Goal: Information Seeking & Learning: Learn about a topic

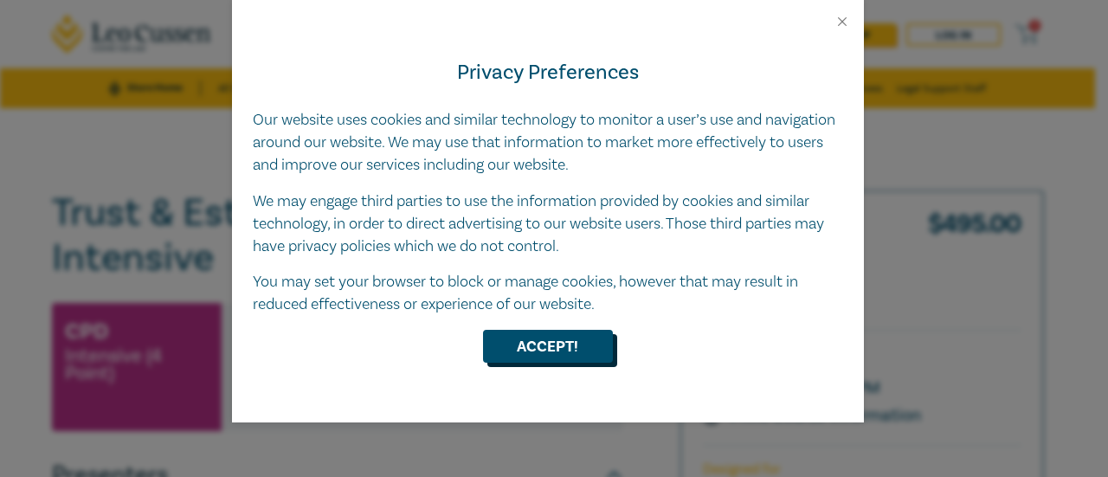
click at [521, 349] on button "Accept!" at bounding box center [548, 346] width 130 height 33
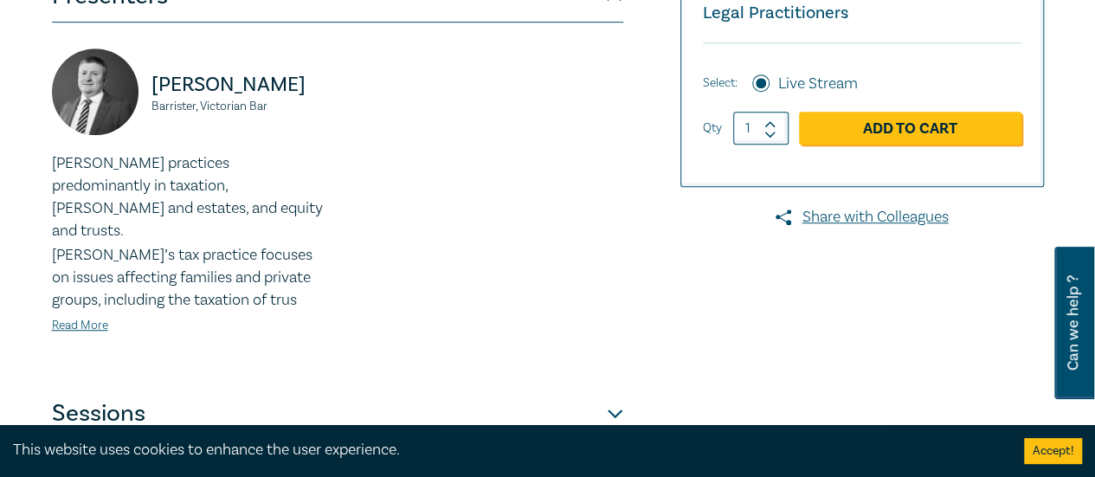
scroll to position [535, 0]
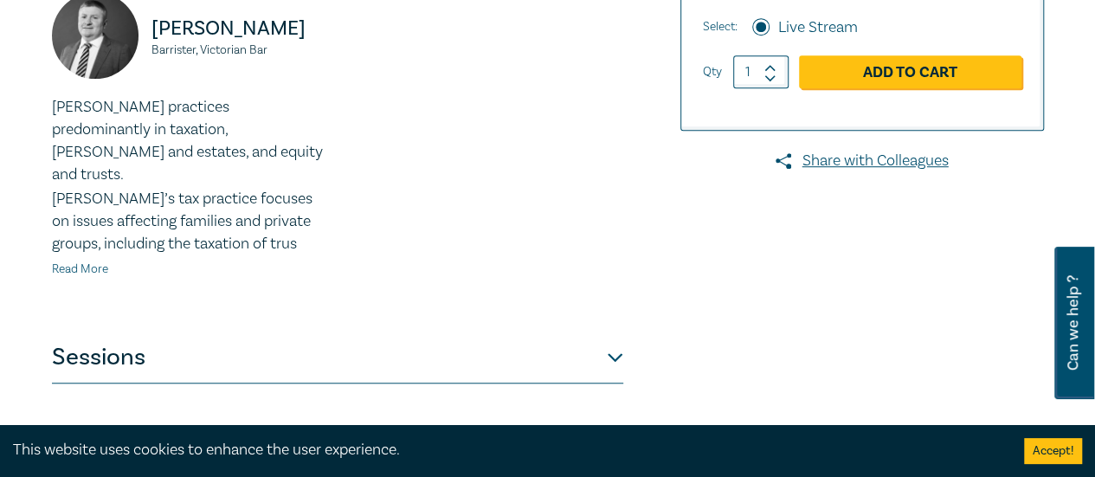
click at [85, 261] on link "Read More" at bounding box center [80, 269] width 56 height 16
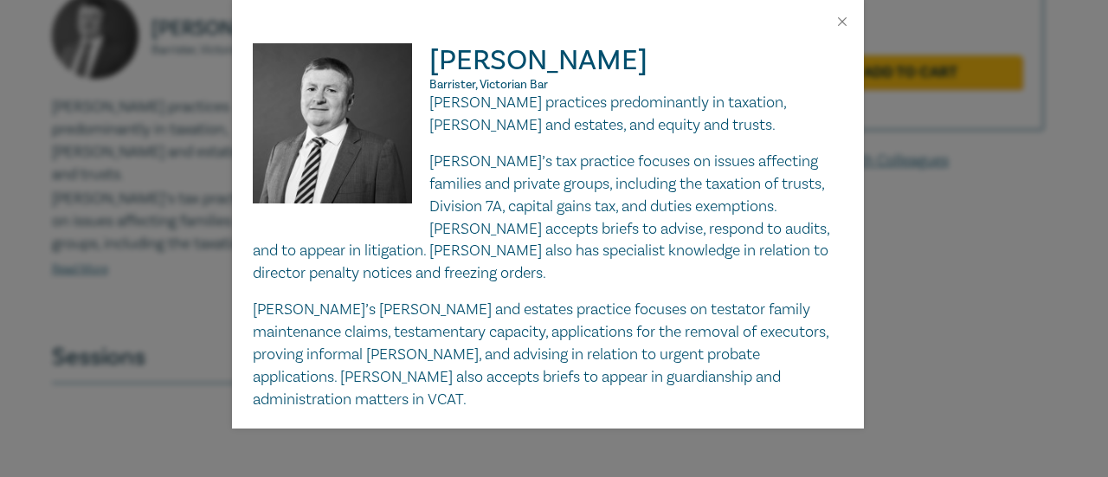
click at [142, 204] on div "[PERSON_NAME], Victorian Bar [PERSON_NAME] practices predominantly in taxation,…" at bounding box center [554, 238] width 1108 height 477
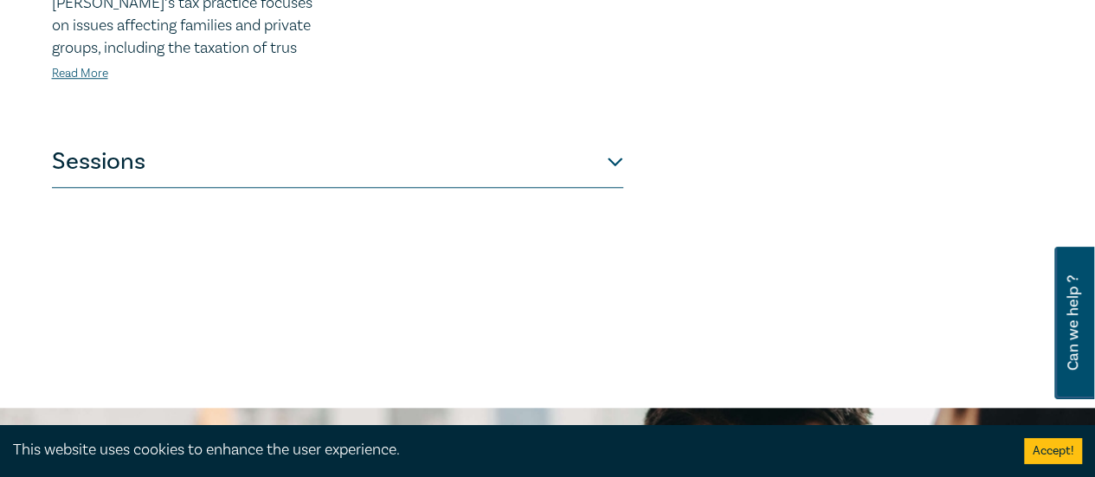
scroll to position [732, 0]
click at [618, 139] on button "Sessions" at bounding box center [337, 161] width 571 height 52
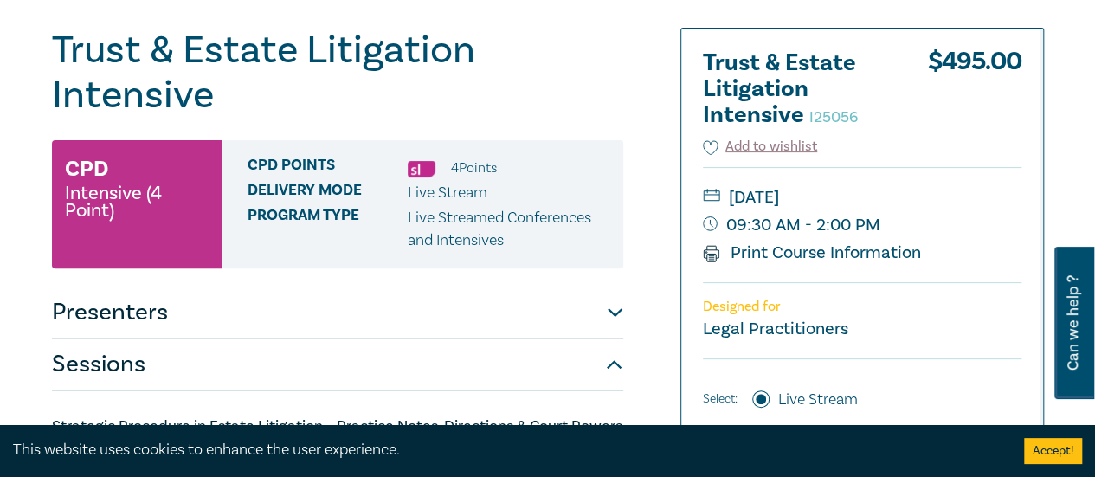
scroll to position [164, 0]
click at [583, 326] on button "Presenters" at bounding box center [337, 312] width 571 height 52
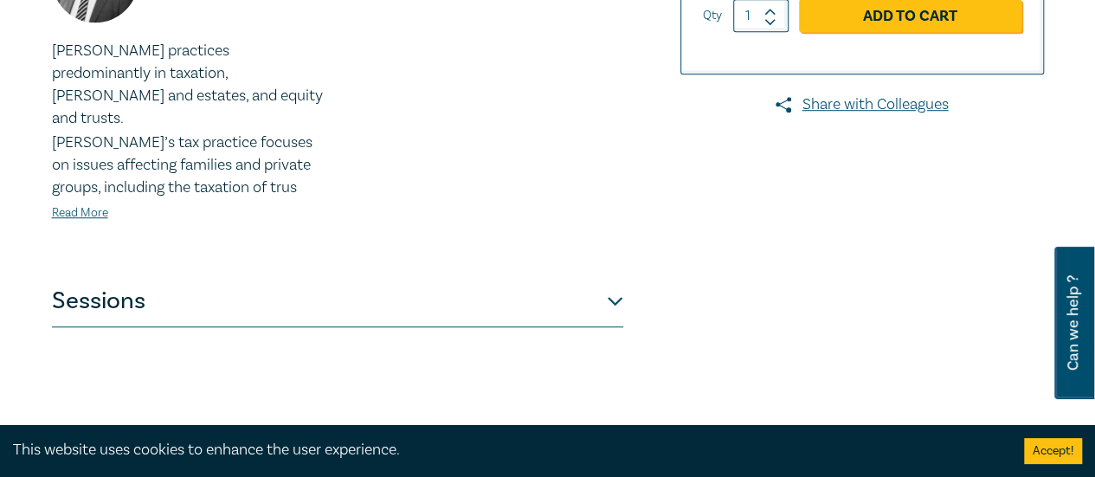
scroll to position [756, 0]
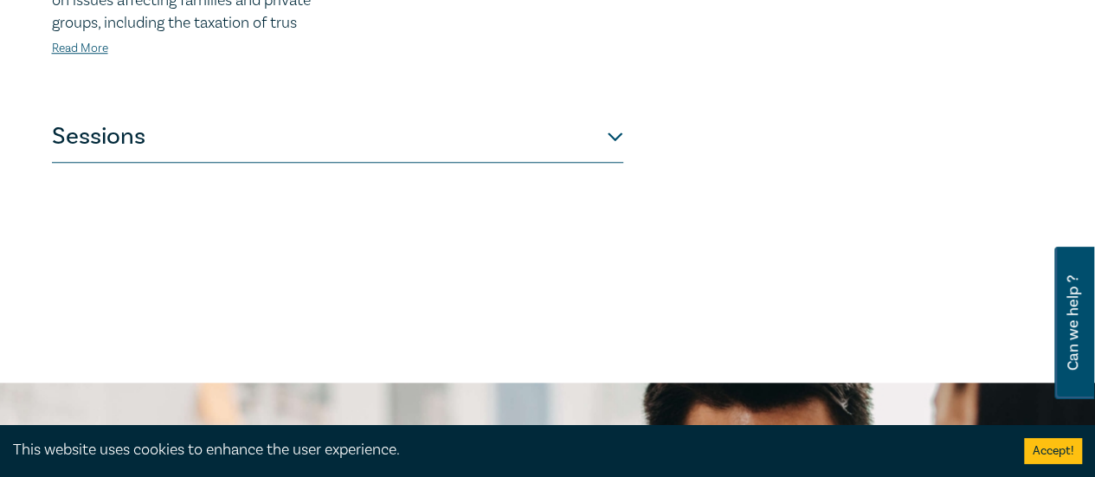
click at [602, 114] on button "Sessions" at bounding box center [337, 137] width 571 height 52
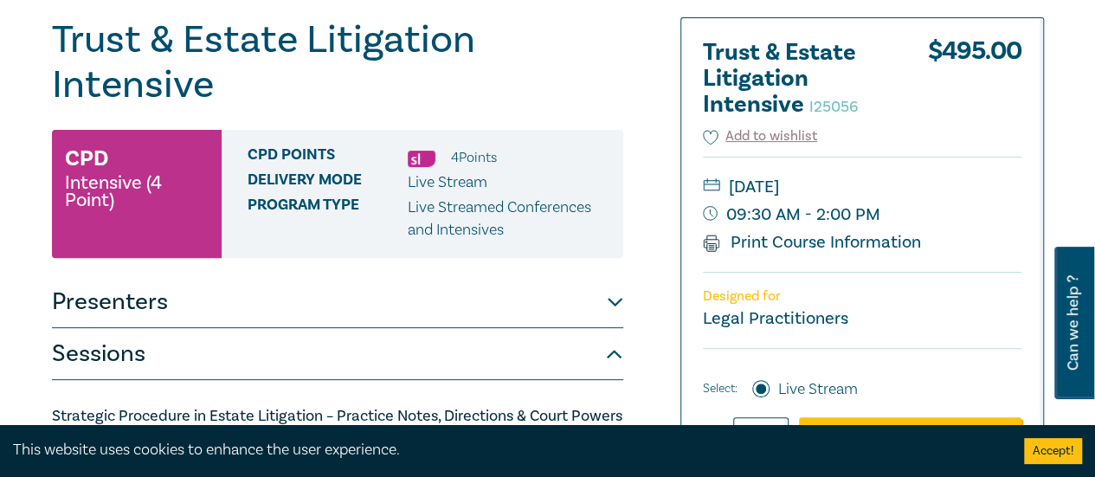
scroll to position [171, 0]
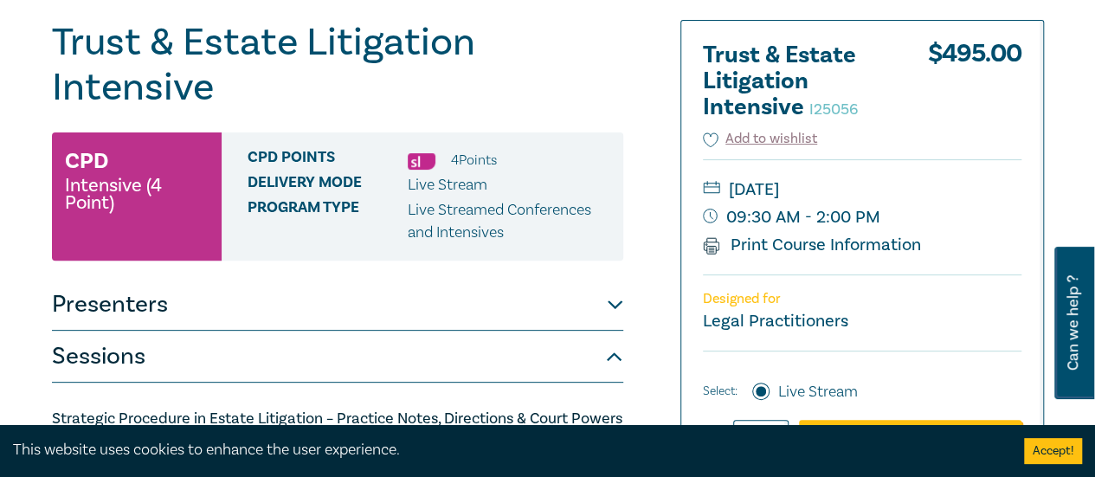
click at [514, 316] on button "Presenters" at bounding box center [337, 305] width 571 height 52
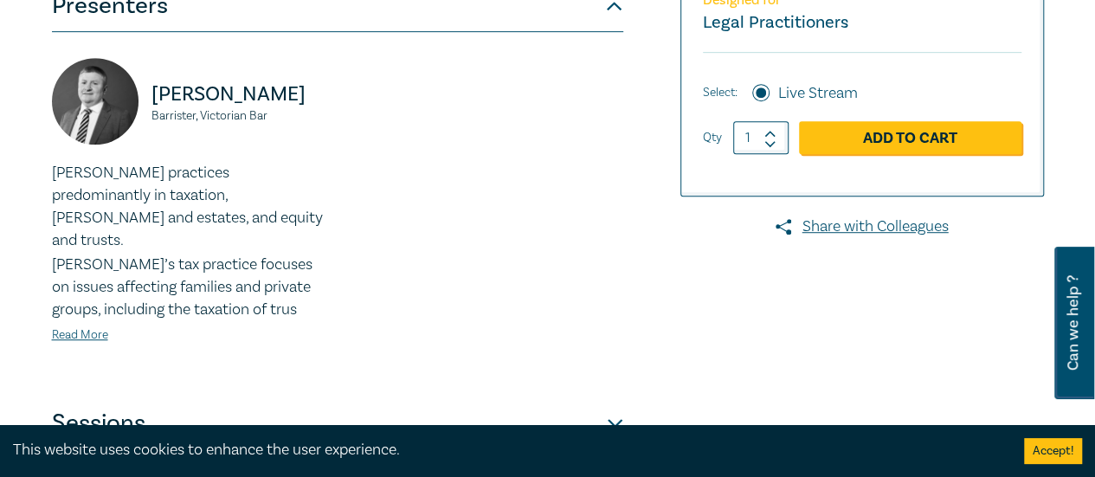
scroll to position [471, 0]
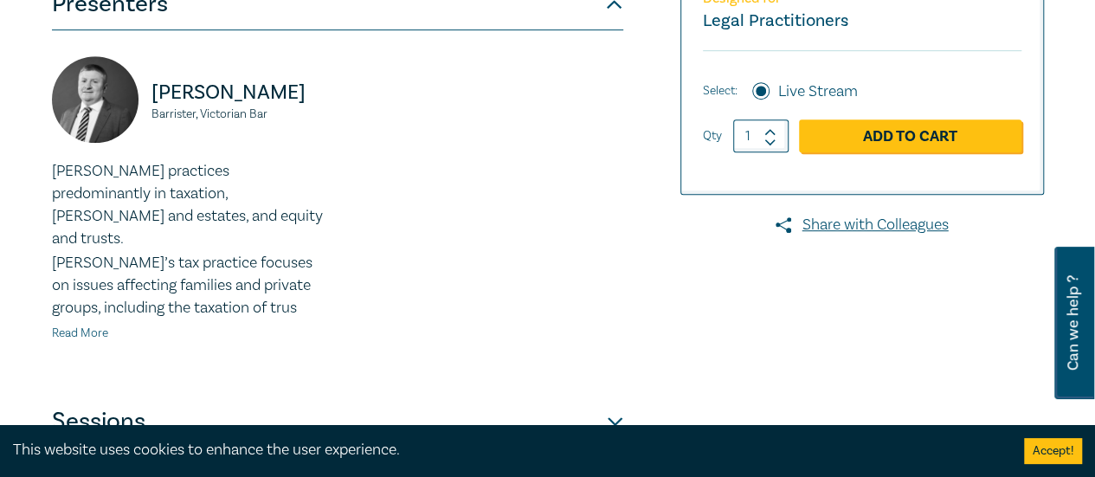
click at [81, 326] on link "Read More" at bounding box center [80, 334] width 56 height 16
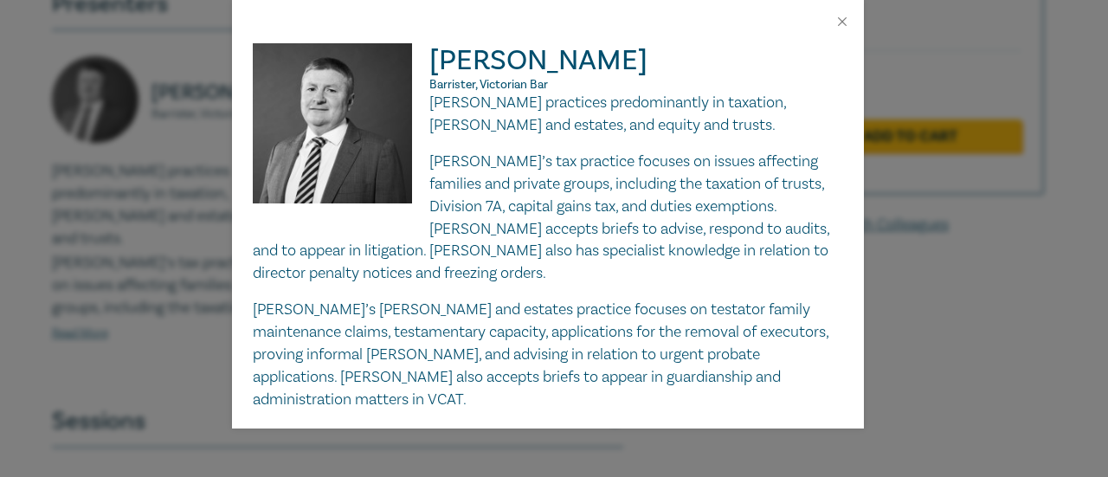
click at [178, 356] on div "[PERSON_NAME], Victorian Bar [PERSON_NAME] practices predominantly in taxation,…" at bounding box center [554, 238] width 1108 height 477
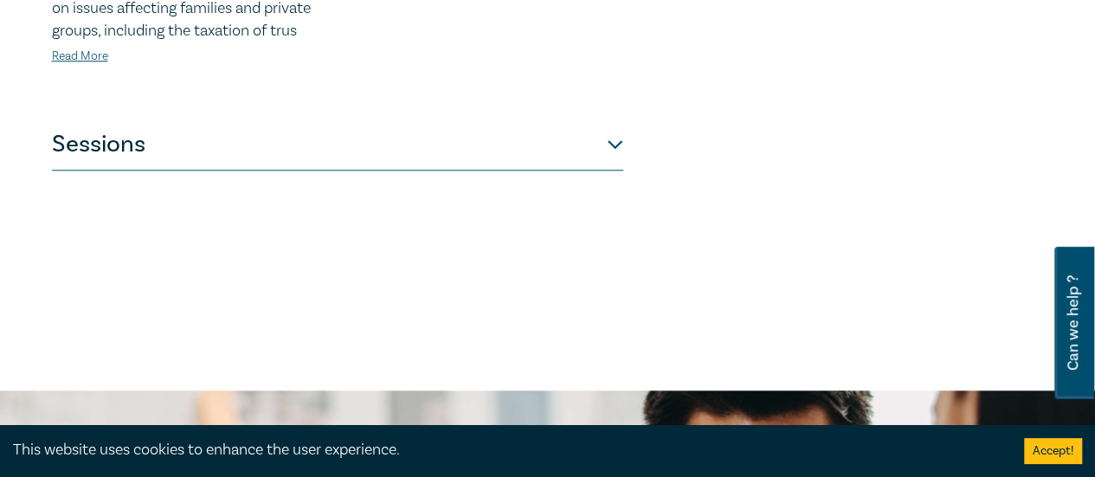
scroll to position [784, 0]
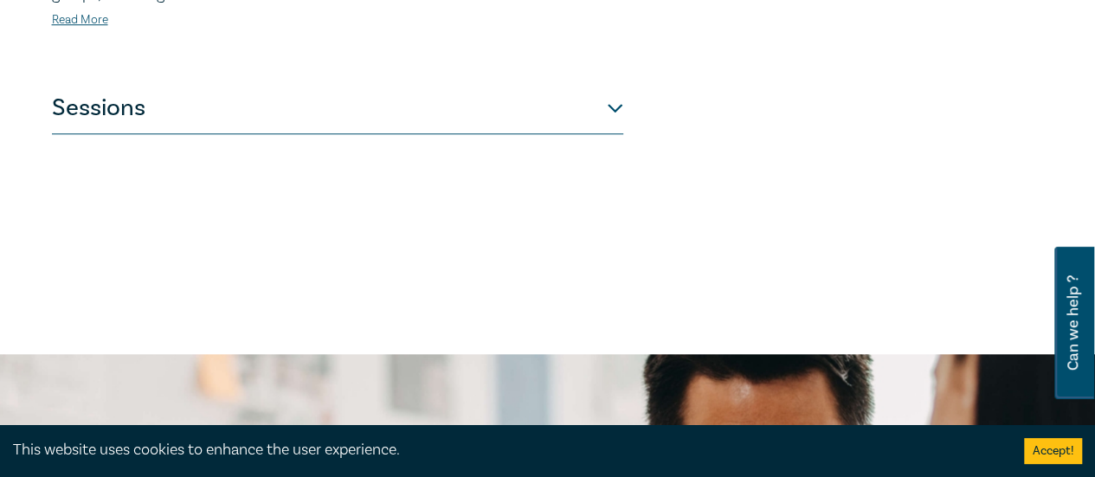
click at [596, 93] on button "Sessions" at bounding box center [337, 108] width 571 height 52
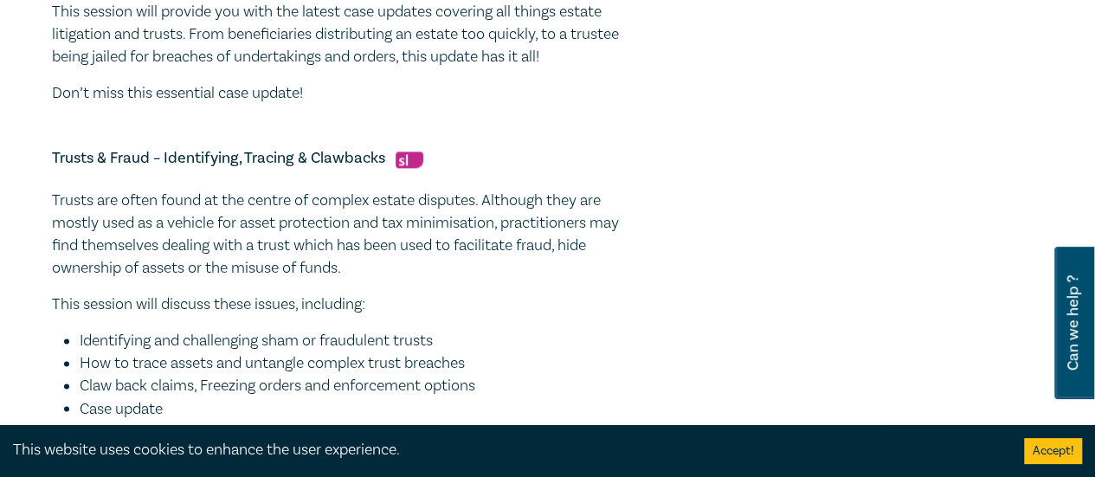
scroll to position [1258, 0]
